Goal: Transaction & Acquisition: Purchase product/service

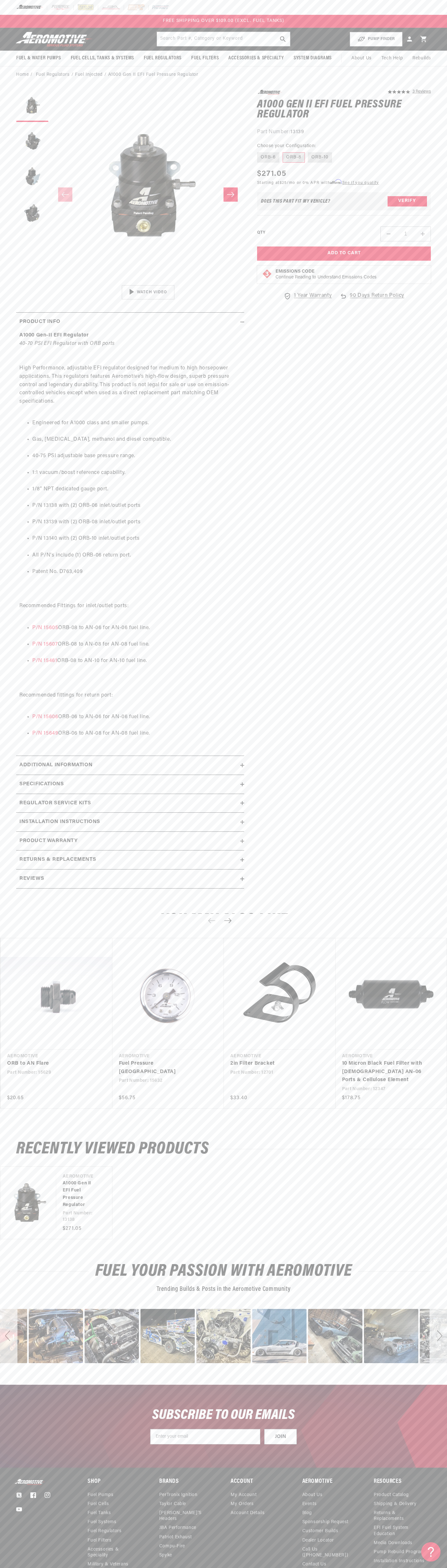
click at [49, 10] on div at bounding box center [223, 7] width 447 height 15
click at [440, 557] on section "5.0 star rating 3 Reviews A1000 Gen II EFI Fuel Pressure Regulator A1000 Gen II…" at bounding box center [223, 491] width 447 height 816
click at [376, 1563] on html "Skip to content Your cart Your cart is empty Loading... You may also like Subto…" at bounding box center [223, 784] width 447 height 1568
click at [29, 1438] on div "SUBSCRIBE TO OUR EMAILS JOIN Submit" at bounding box center [223, 1426] width 447 height 83
